Goal: Task Accomplishment & Management: Manage account settings

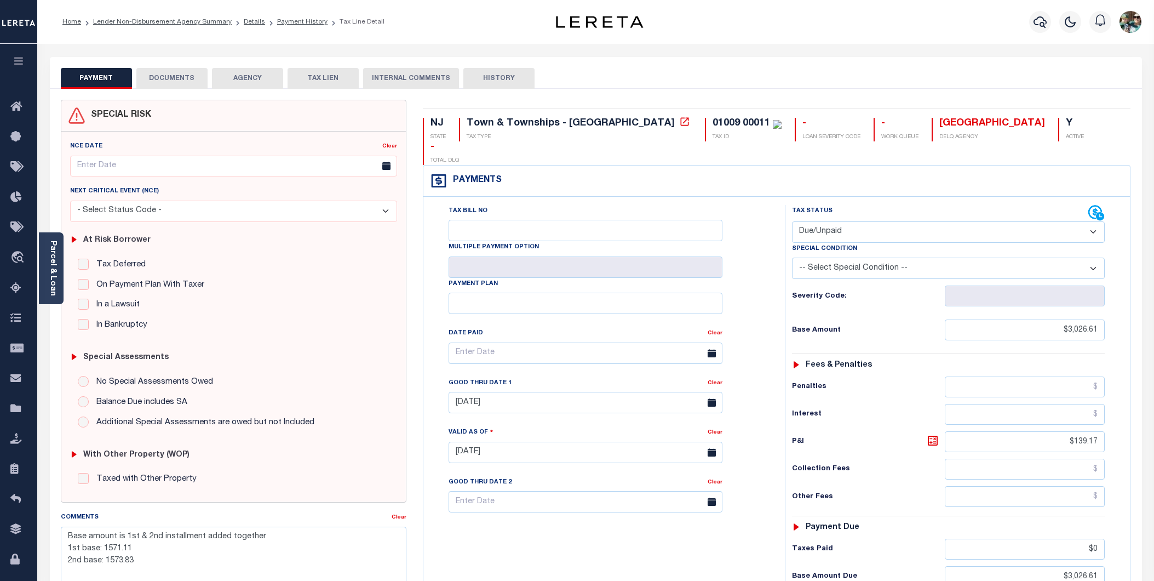
select select "DUE"
click at [116, 19] on link "Lender Non-Disbursement Agency Summary" at bounding box center [162, 22] width 139 height 7
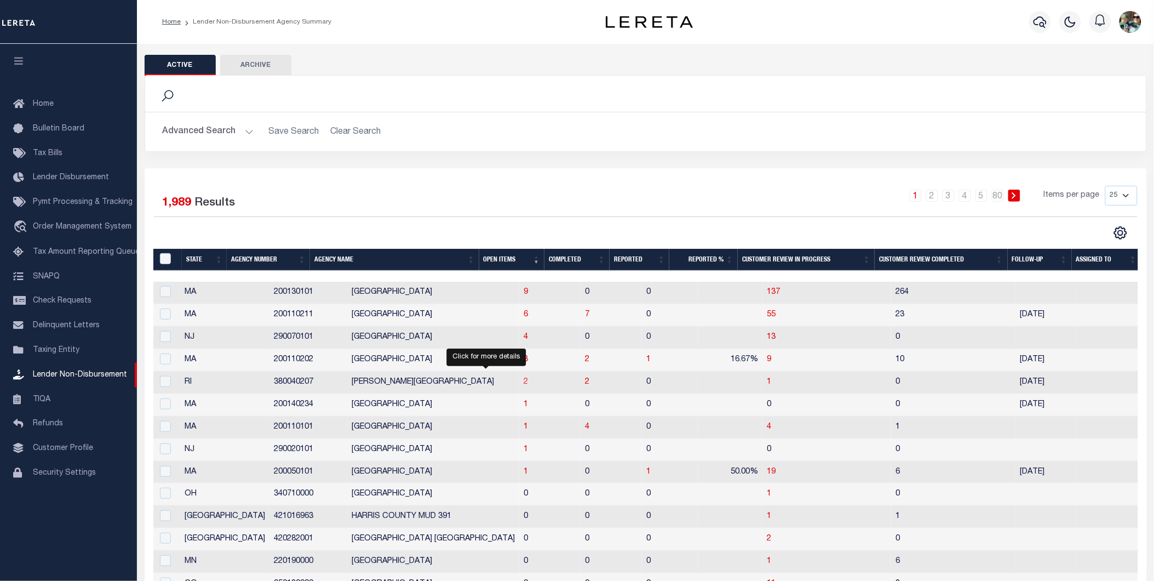
click at [524, 381] on span "2" at bounding box center [526, 382] width 4 height 8
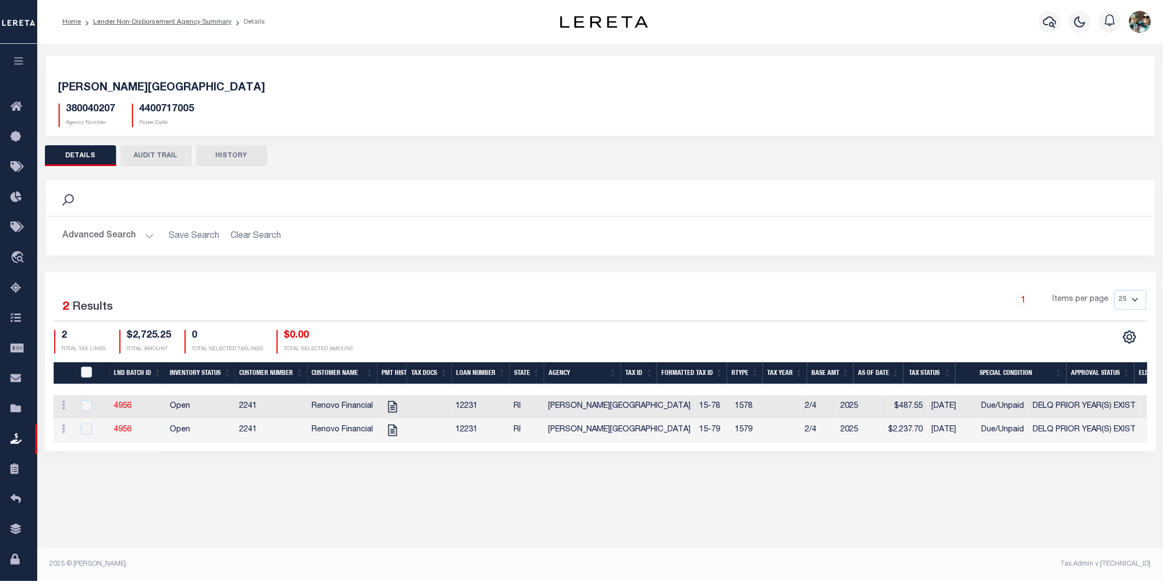
drag, startPoint x: 495, startPoint y: 451, endPoint x: 619, endPoint y: 458, distance: 124.0
click at [619, 451] on div "Selected 2 Results 1 Items per page 25 50 100 200 2 $2,725.25 0" at bounding box center [600, 361] width 1111 height 179
click at [389, 409] on icon "" at bounding box center [393, 406] width 14 height 14
checkbox input "true"
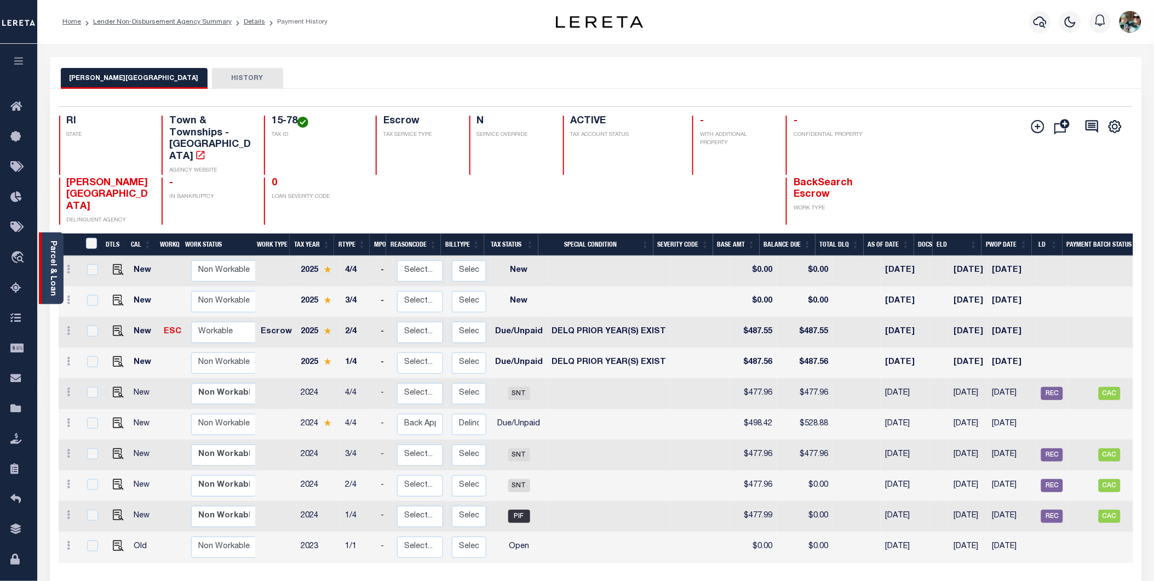
click at [56, 269] on link "Parcel & Loan" at bounding box center [53, 267] width 8 height 55
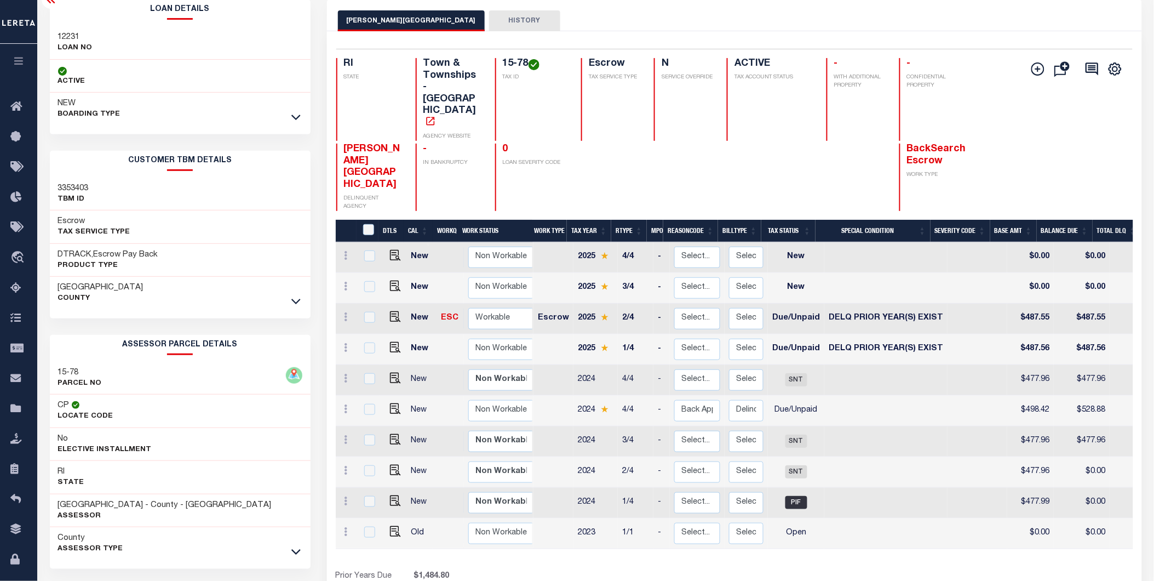
scroll to position [61, 0]
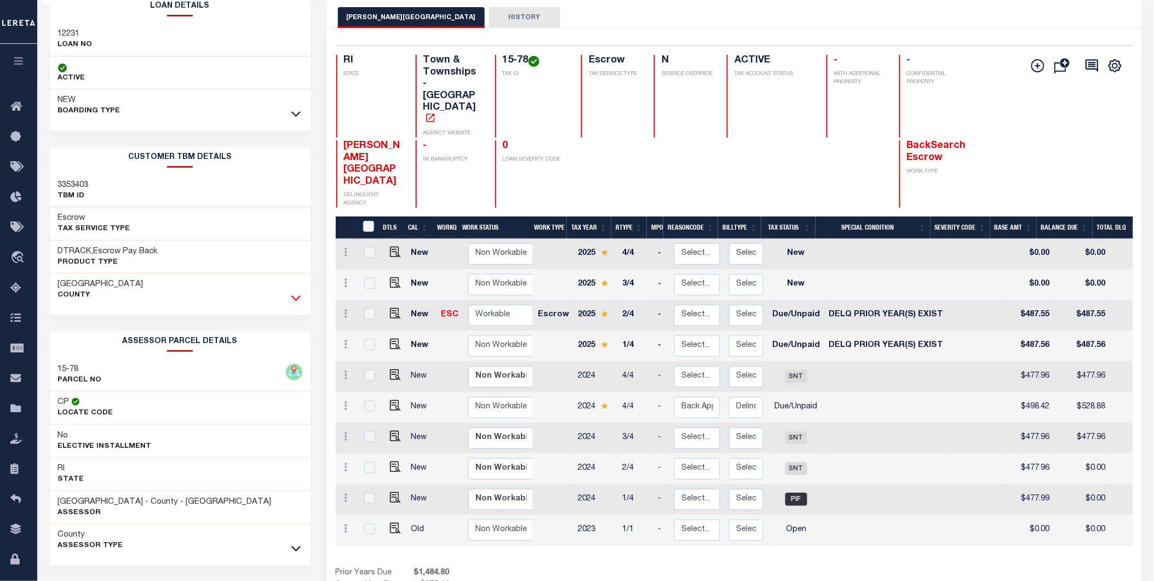
click at [297, 296] on icon at bounding box center [295, 298] width 9 height 12
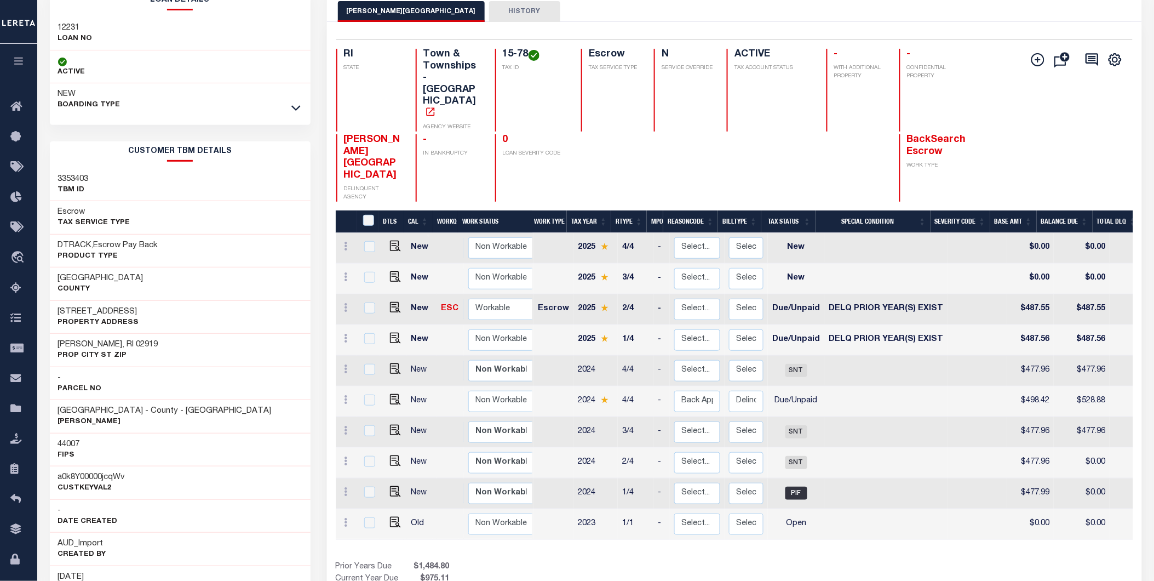
scroll to position [0, 0]
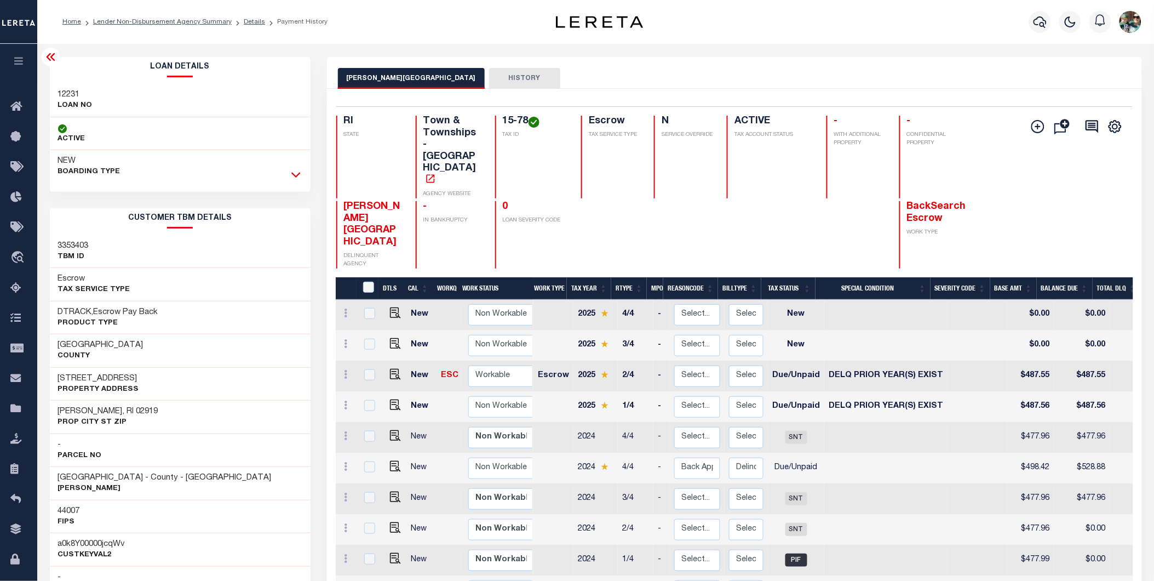
click at [292, 177] on icon at bounding box center [295, 175] width 9 height 12
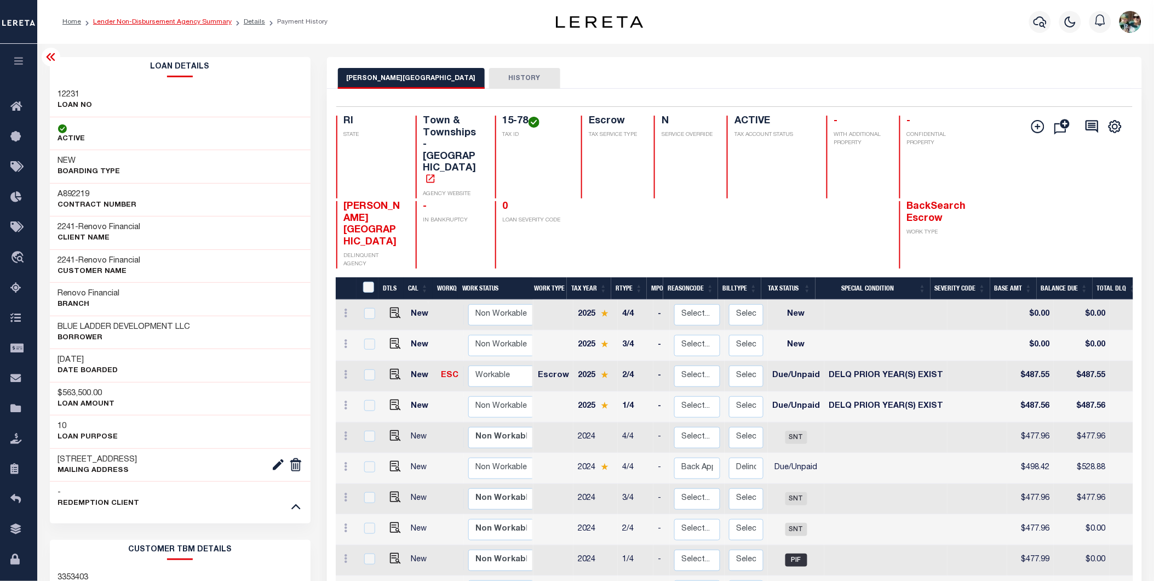
click at [195, 24] on link "Lender Non-Disbursement Agency Summary" at bounding box center [162, 22] width 139 height 7
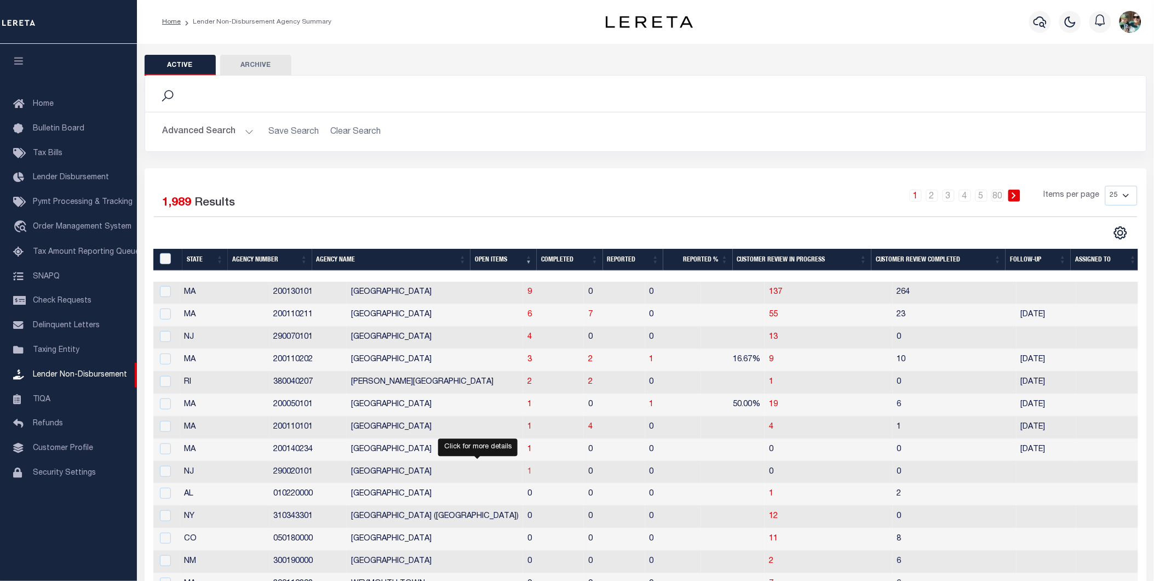
click at [527, 473] on span "1" at bounding box center [529, 472] width 4 height 8
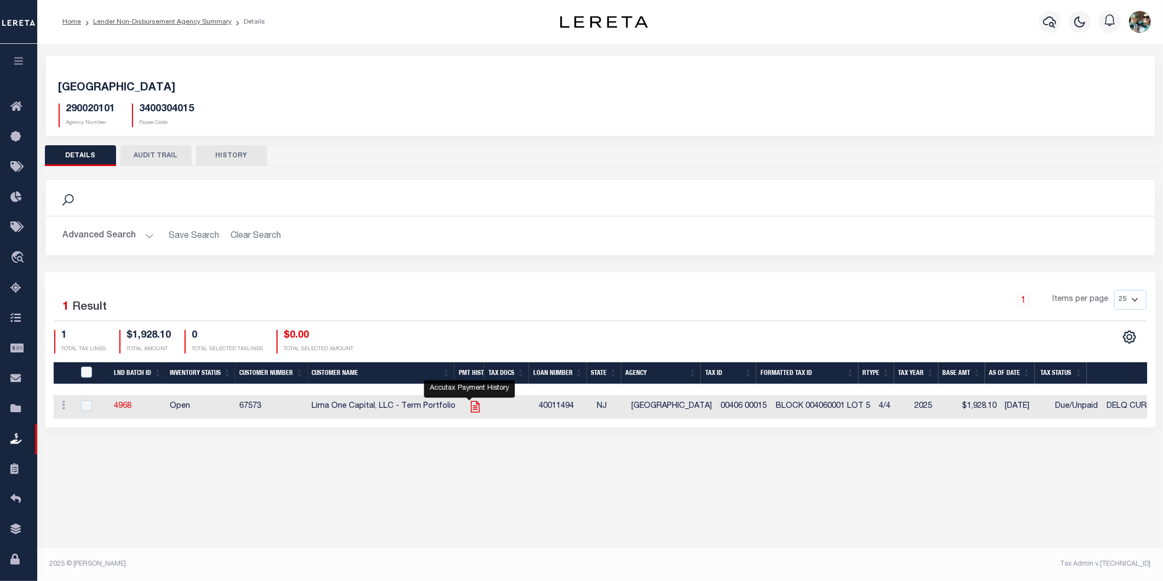
click at [468, 409] on icon "" at bounding box center [475, 406] width 14 height 14
checkbox input "true"
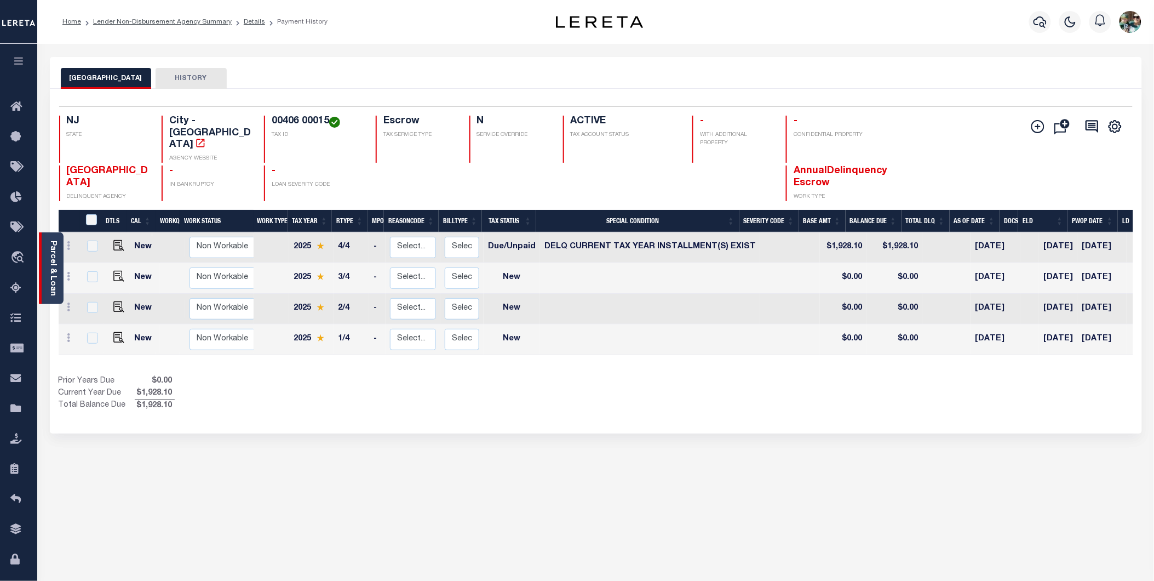
click at [51, 254] on link "Parcel & Loan" at bounding box center [53, 267] width 8 height 55
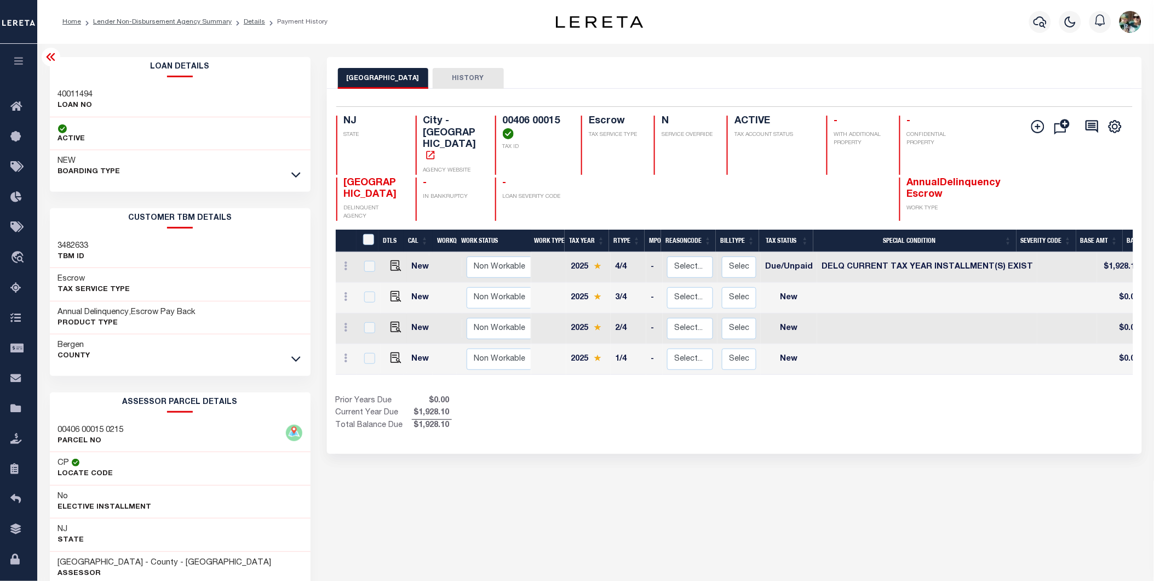
click at [233, 178] on div "NEW BOARDING TYPE" at bounding box center [180, 166] width 261 height 33
click at [298, 176] on icon at bounding box center [295, 175] width 9 height 12
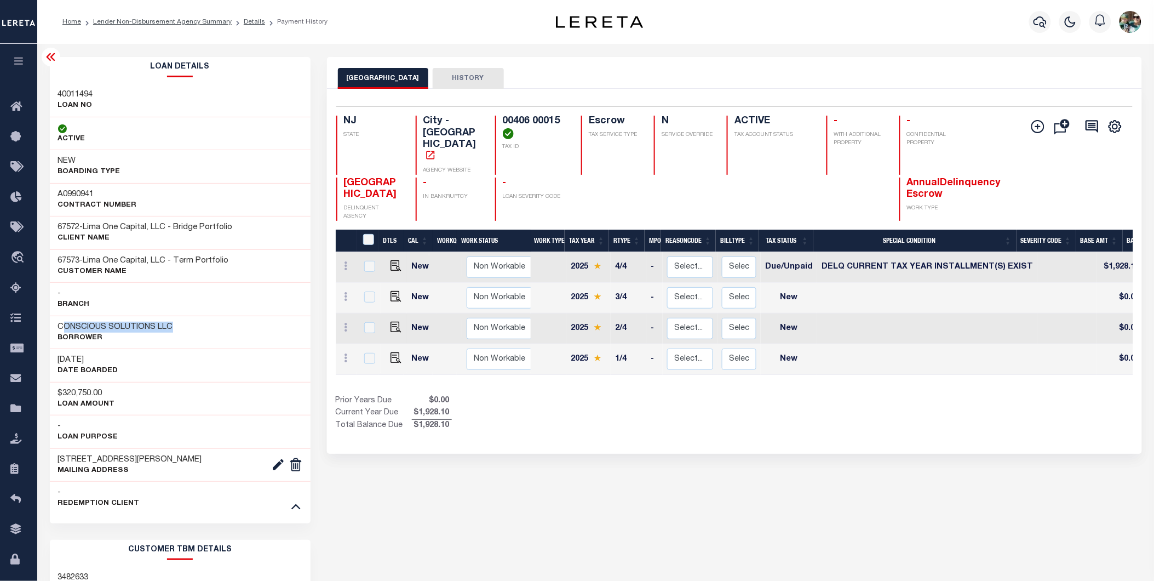
drag, startPoint x: 61, startPoint y: 329, endPoint x: 174, endPoint y: 331, distance: 112.9
click at [174, 331] on div "CONSCIOUS SOLUTIONS LLC Borrower" at bounding box center [180, 331] width 261 height 33
copy h3 "ONSCIOUS SOLUTIONS LLC"
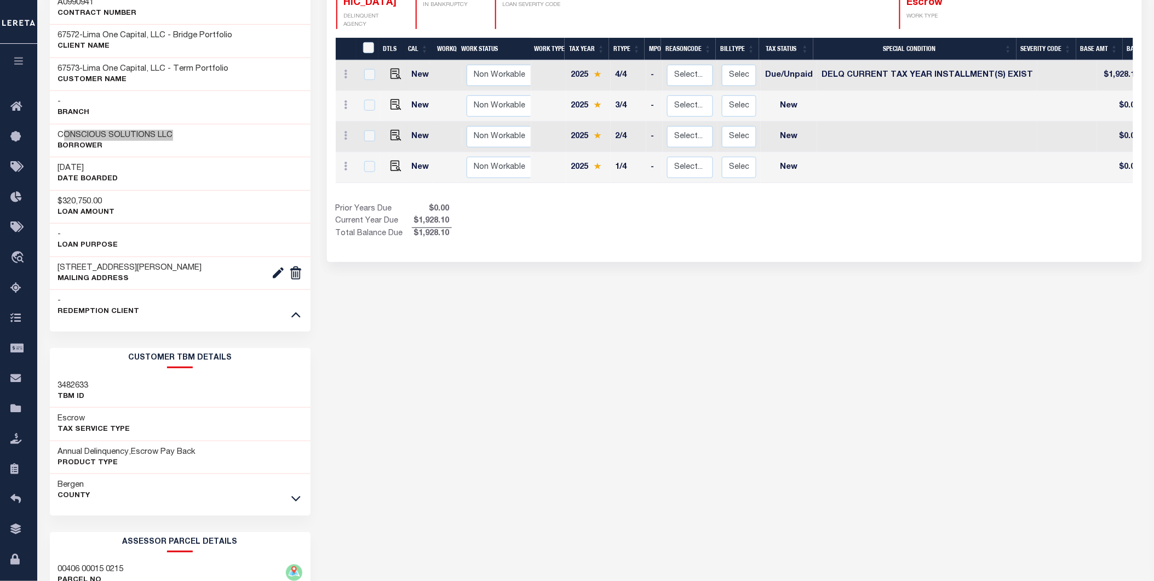
scroll to position [243, 0]
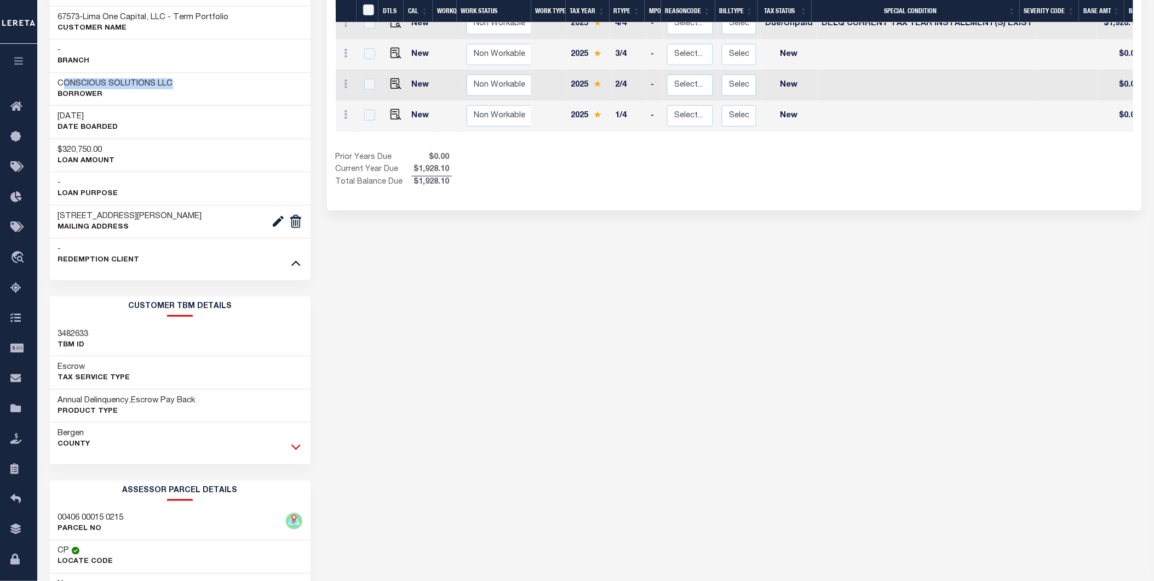
click at [298, 449] on icon at bounding box center [295, 447] width 9 height 12
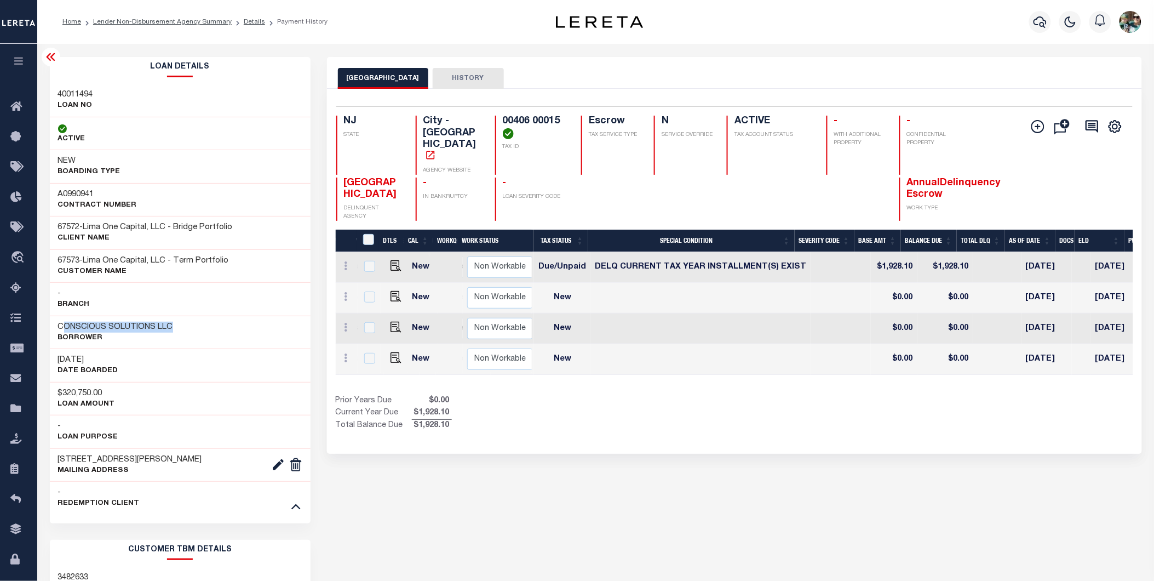
scroll to position [0, 187]
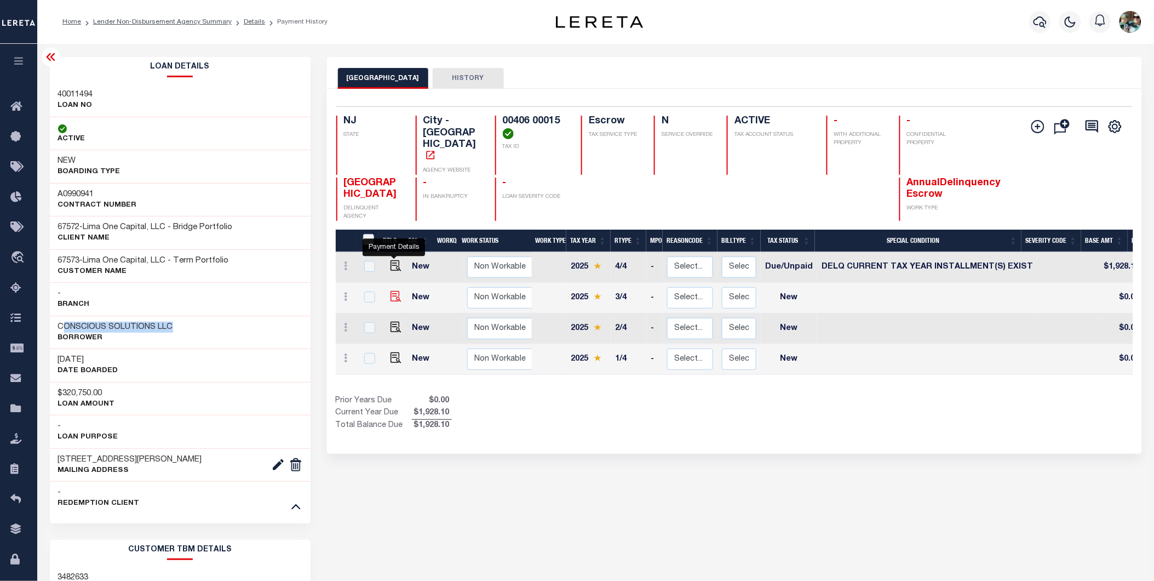
click at [394, 291] on img "" at bounding box center [396, 296] width 11 height 11
checkbox input "true"
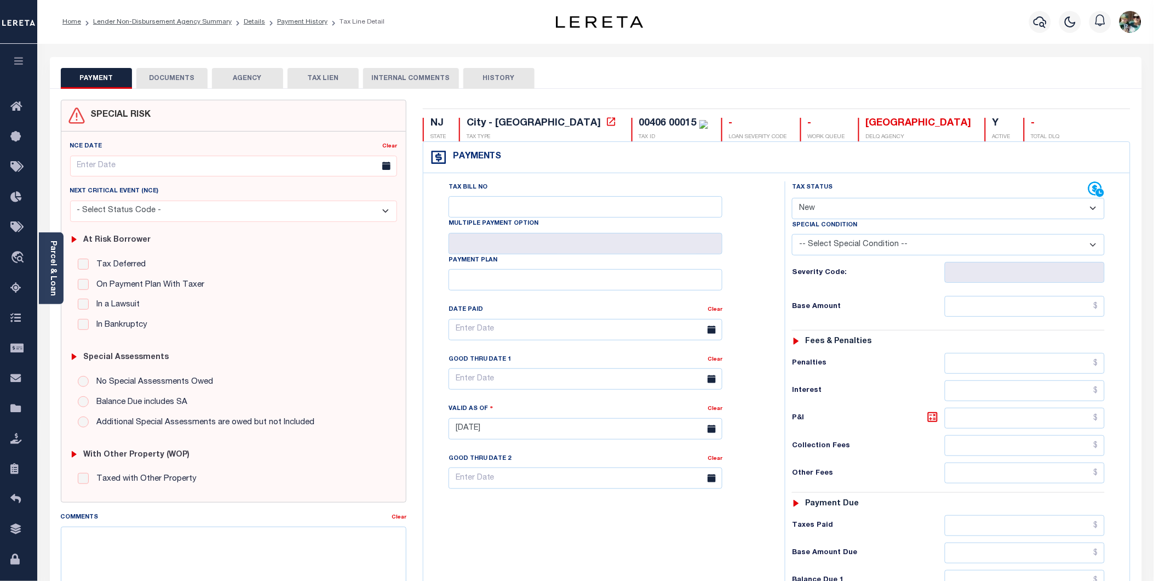
click at [899, 211] on select "- Select Status Code - Open Due/Unpaid Paid Incomplete No Tax Due Internal Refu…" at bounding box center [948, 208] width 313 height 21
select select "DUE"
click at [792, 198] on select "- Select Status Code - Open Due/Unpaid Paid Incomplete No Tax Due Internal Refu…" at bounding box center [948, 208] width 313 height 21
type input "[DATE]"
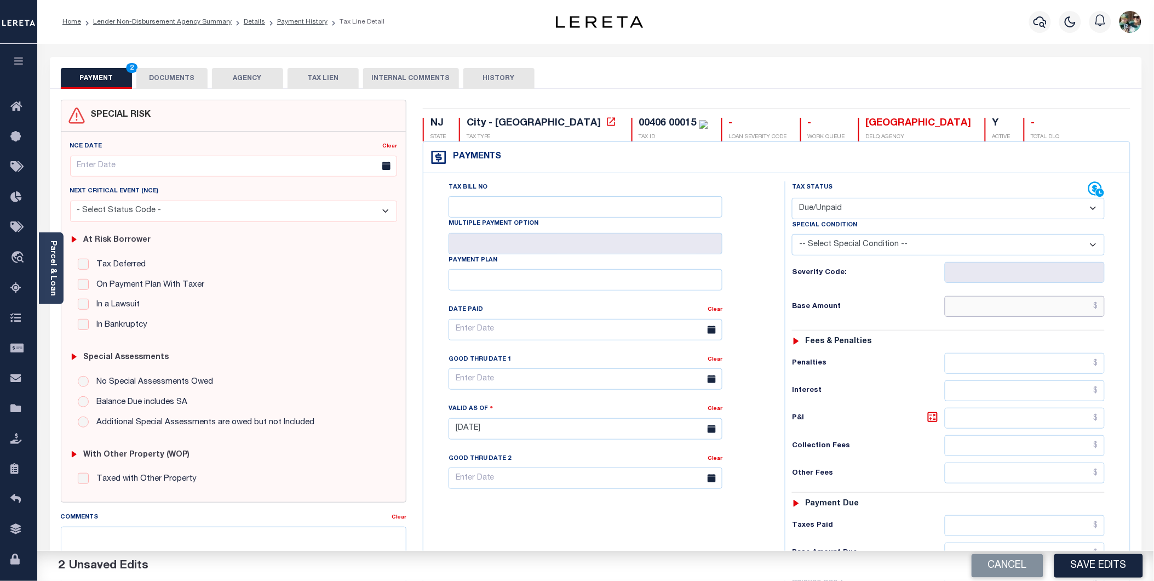
click at [991, 313] on input "text" at bounding box center [1025, 306] width 160 height 21
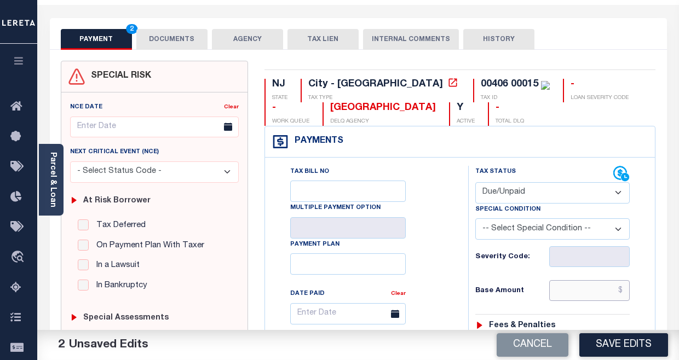
scroll to position [182, 0]
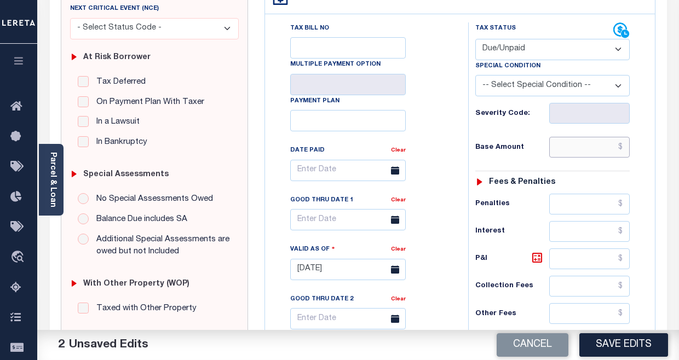
click at [576, 143] on input "text" at bounding box center [589, 147] width 81 height 21
type input "$1,899.03"
click at [581, 255] on input "text" at bounding box center [589, 259] width 81 height 21
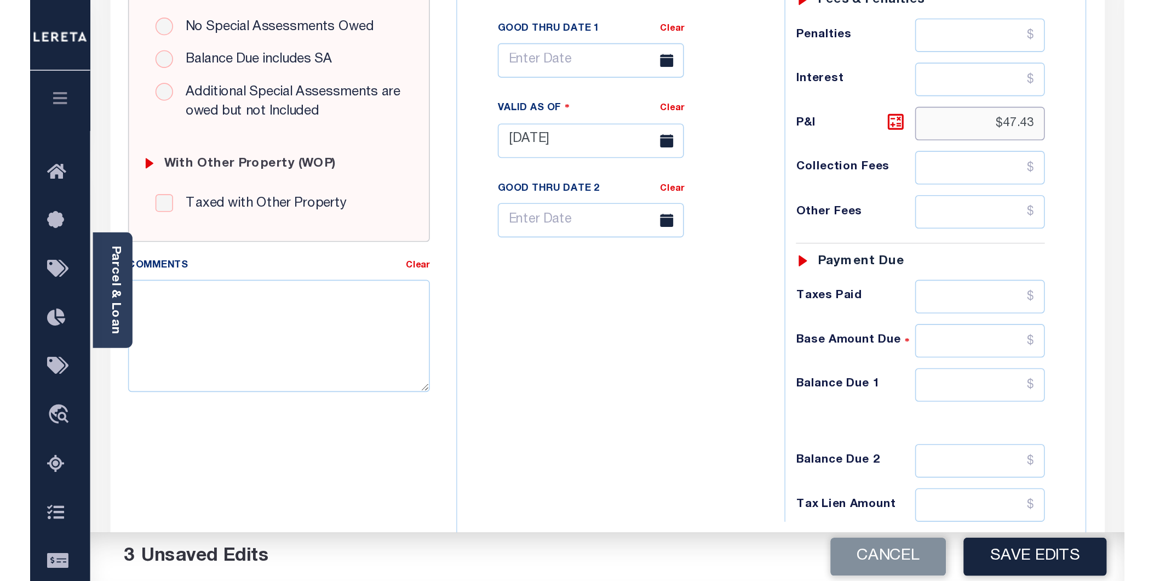
scroll to position [227, 0]
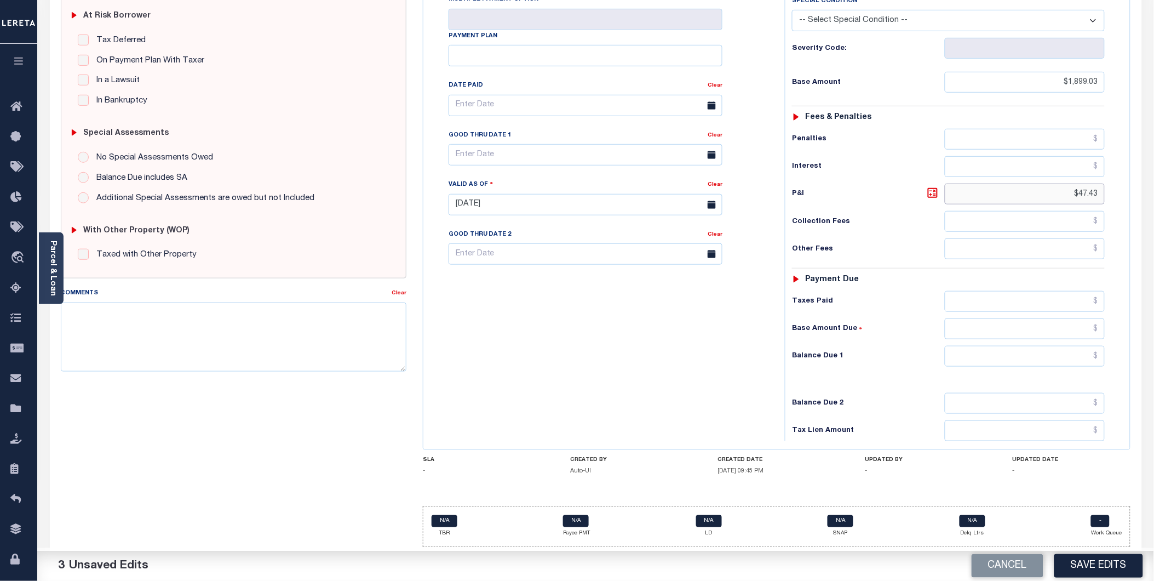
type input "$47.43"
click at [977, 349] on input "text" at bounding box center [1025, 356] width 160 height 21
type input "$1,946.46"
click at [521, 149] on input "text" at bounding box center [586, 154] width 274 height 21
click at [577, 298] on span "31" at bounding box center [580, 302] width 21 height 21
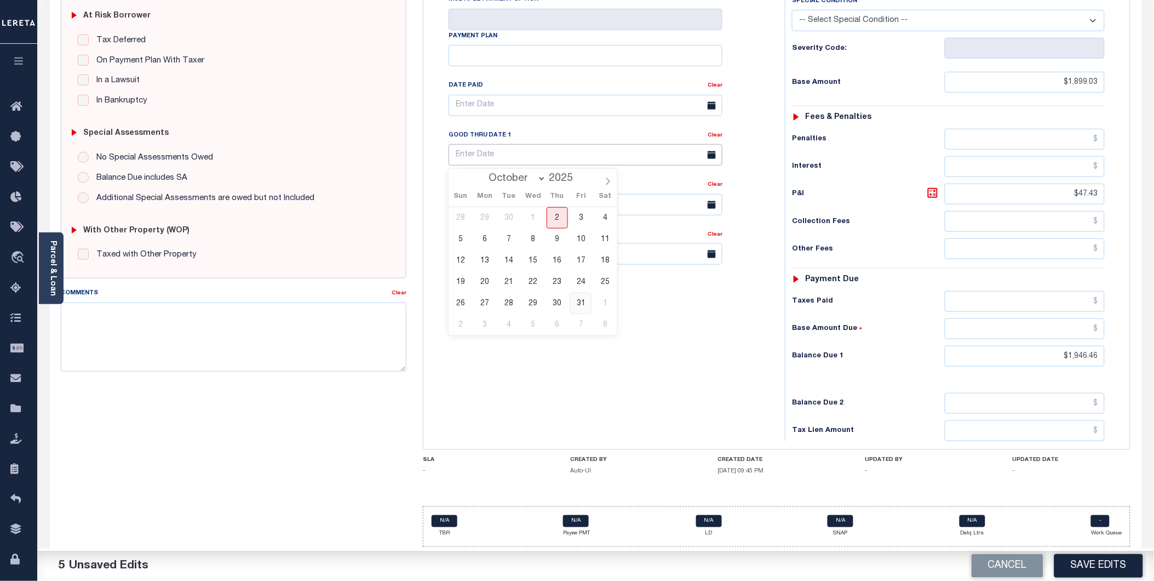
type input "[DATE]"
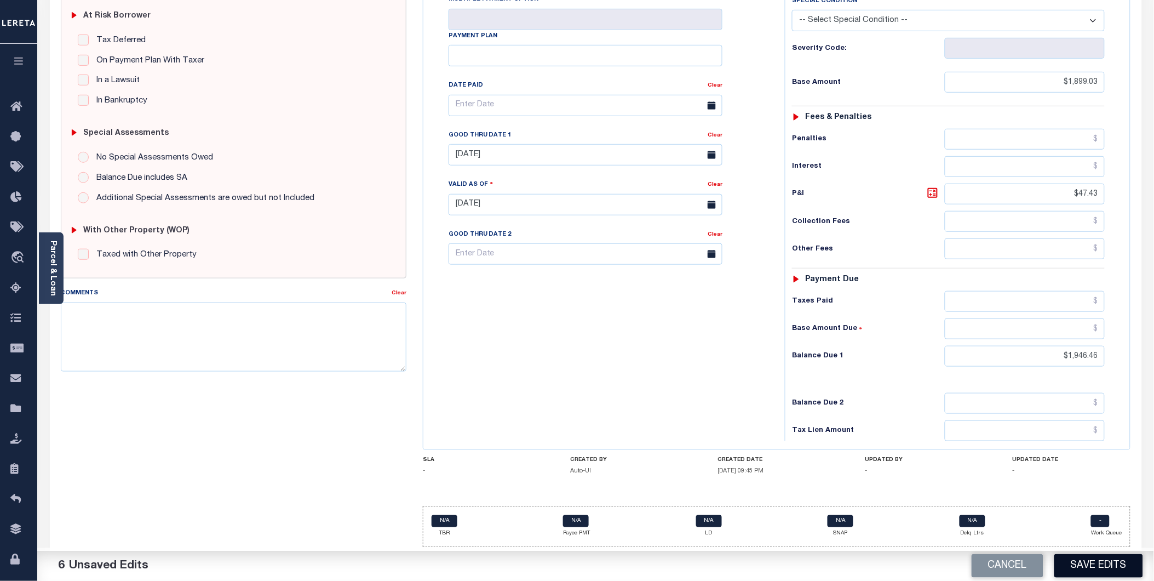
click at [1101, 574] on button "Save Edits" at bounding box center [1098, 566] width 89 height 24
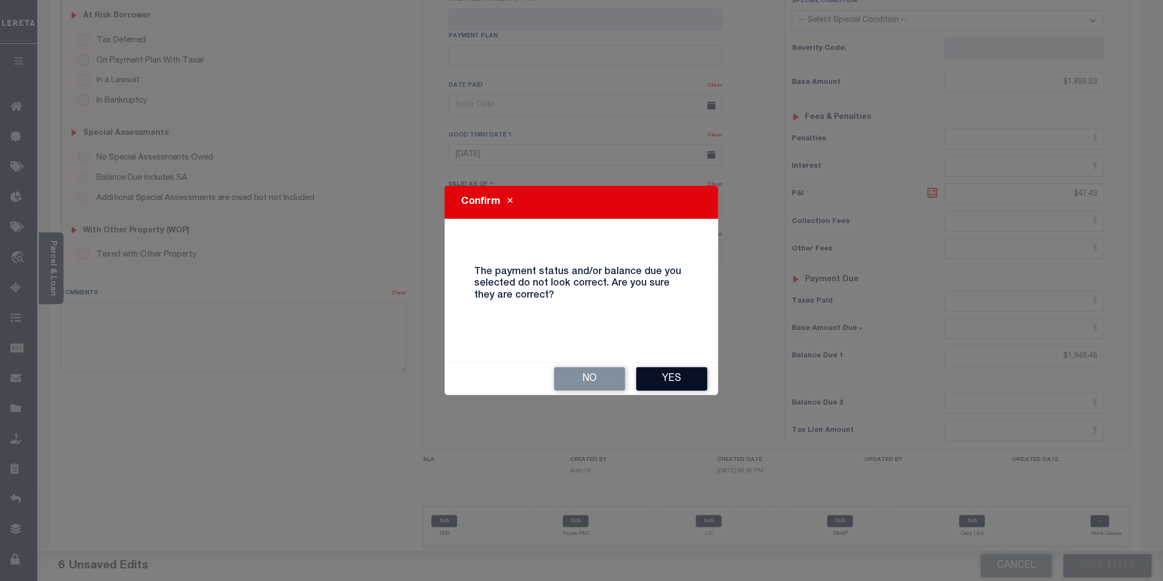
click at [661, 375] on button "Yes" at bounding box center [671, 379] width 71 height 24
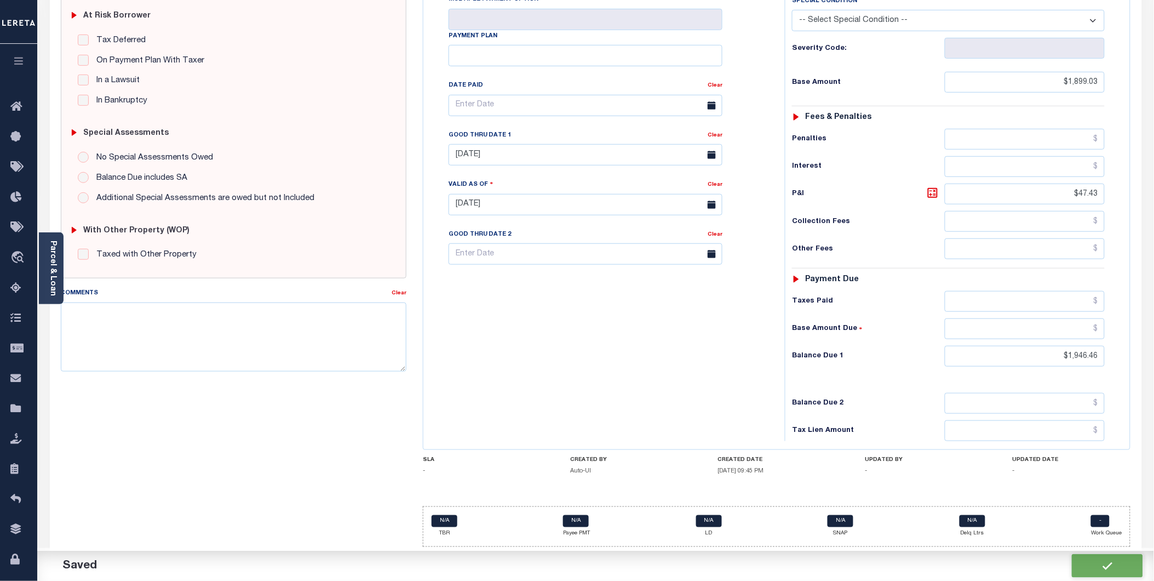
checkbox input "false"
type input "$1,899.03"
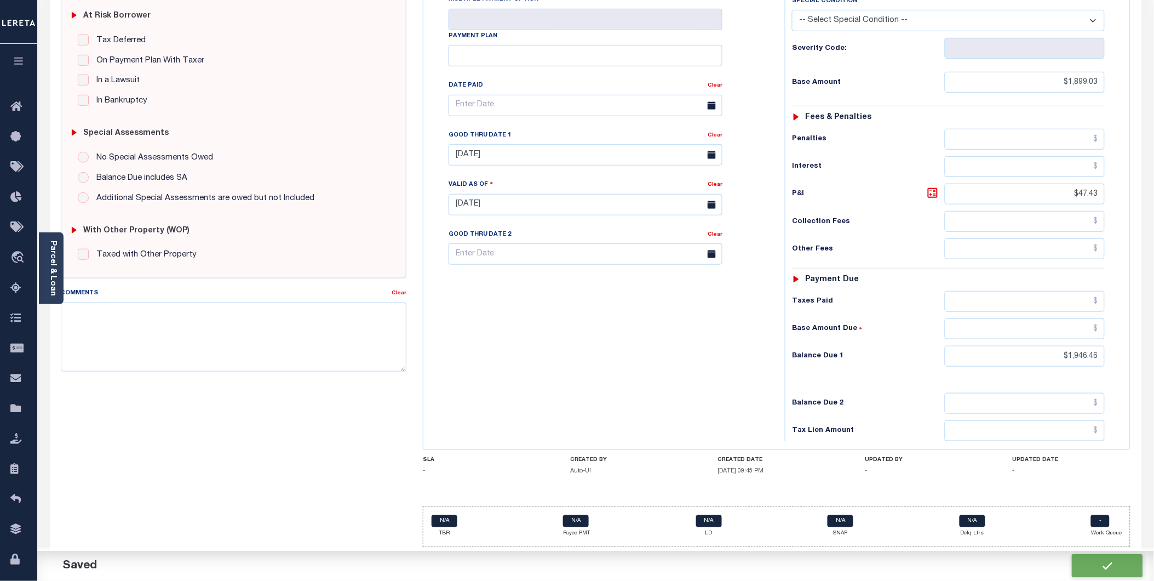
type input "$47.43"
type input "$1,946.46"
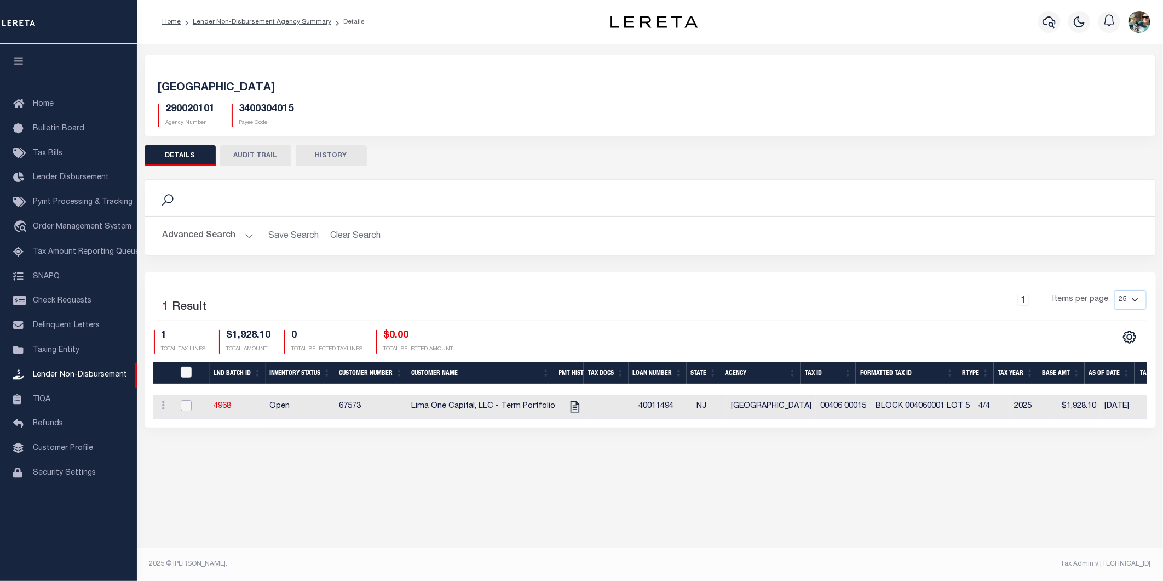
click at [189, 403] on input "checkbox" at bounding box center [186, 405] width 11 height 11
checkbox input "true"
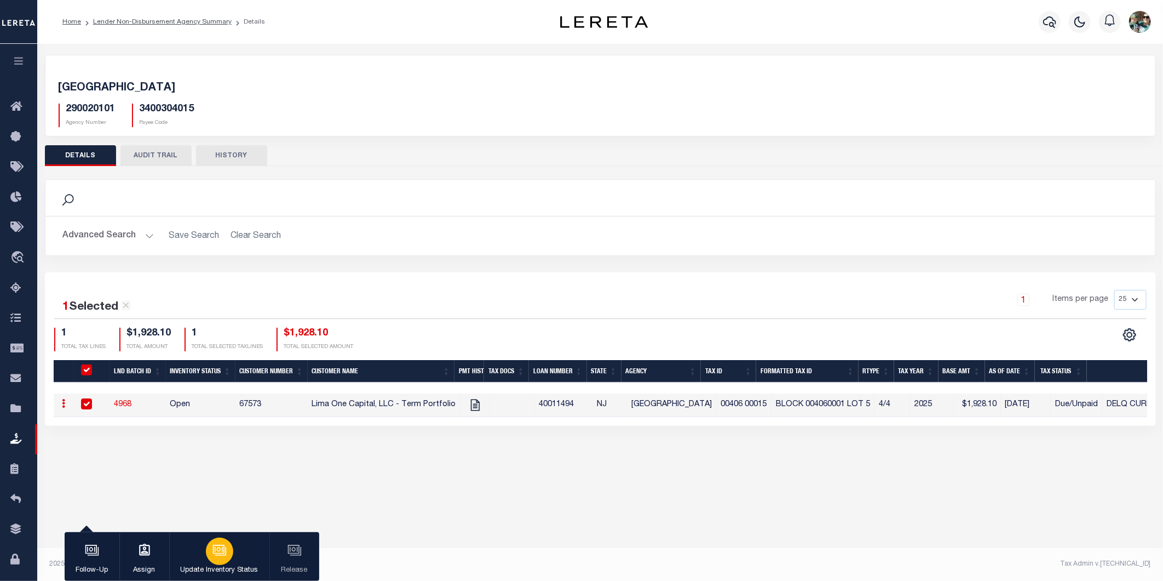
click at [222, 558] on div "button" at bounding box center [219, 550] width 27 height 27
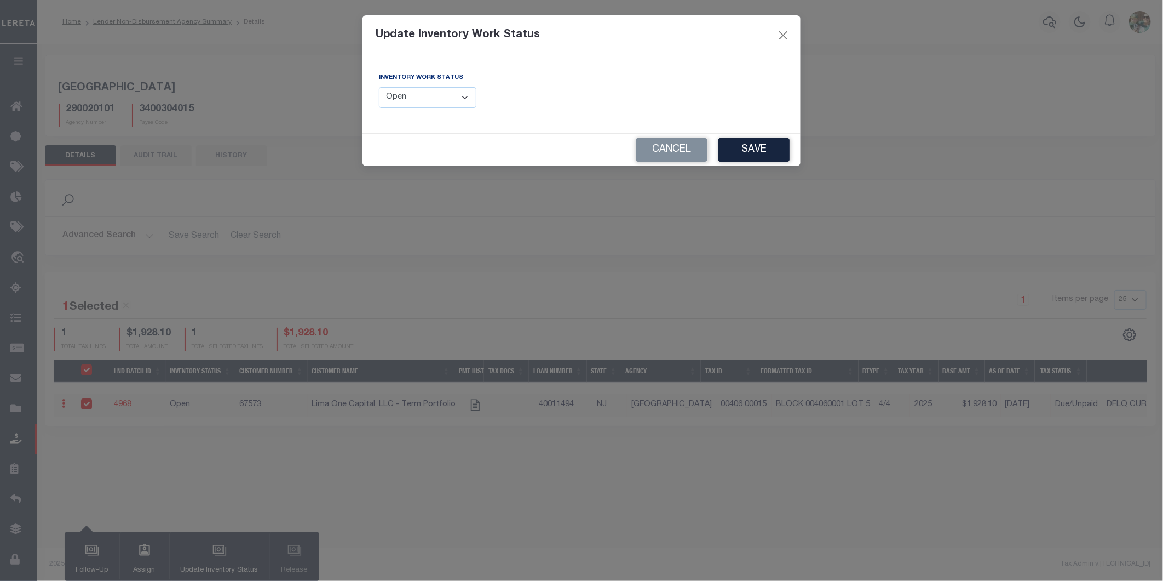
click at [420, 105] on select "--Select-- Open Completed Reported" at bounding box center [427, 97] width 97 height 21
select select "Reported"
click at [379, 87] on select "--Select-- Open Completed Reported" at bounding box center [427, 97] width 97 height 21
click at [756, 157] on button "Save" at bounding box center [754, 150] width 71 height 24
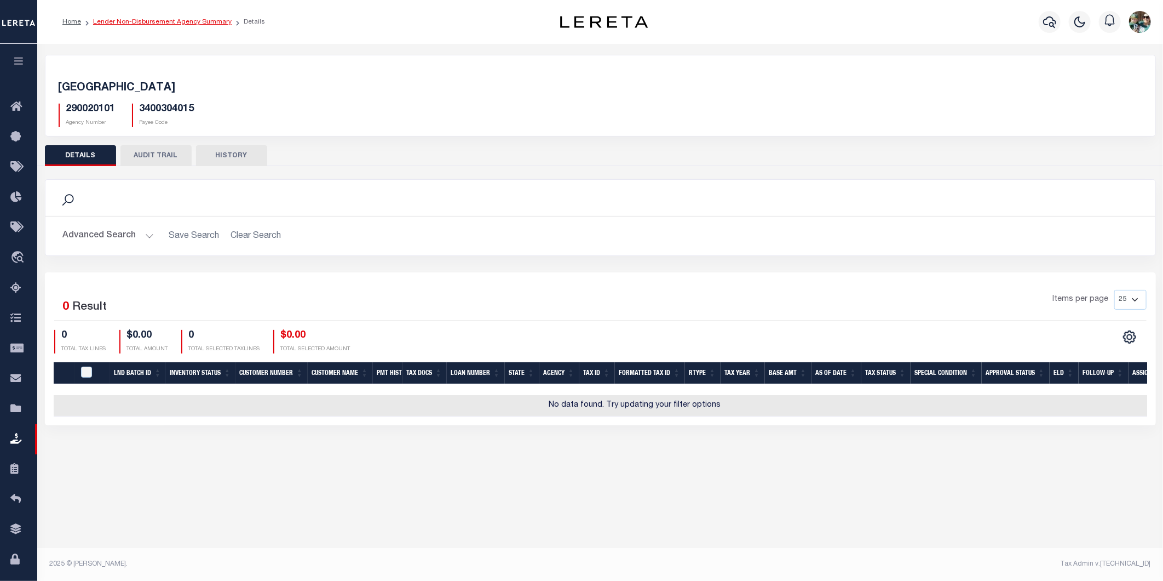
click at [148, 19] on link "Lender Non-Disbursement Agency Summary" at bounding box center [162, 22] width 139 height 7
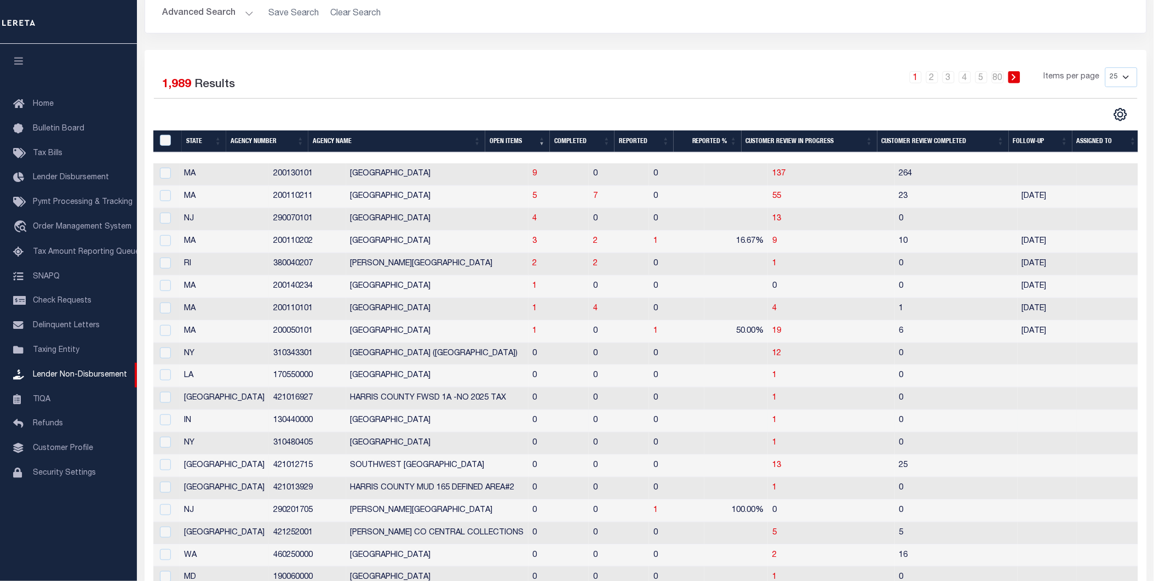
scroll to position [122, 0]
